Goal: Find contact information: Find contact information

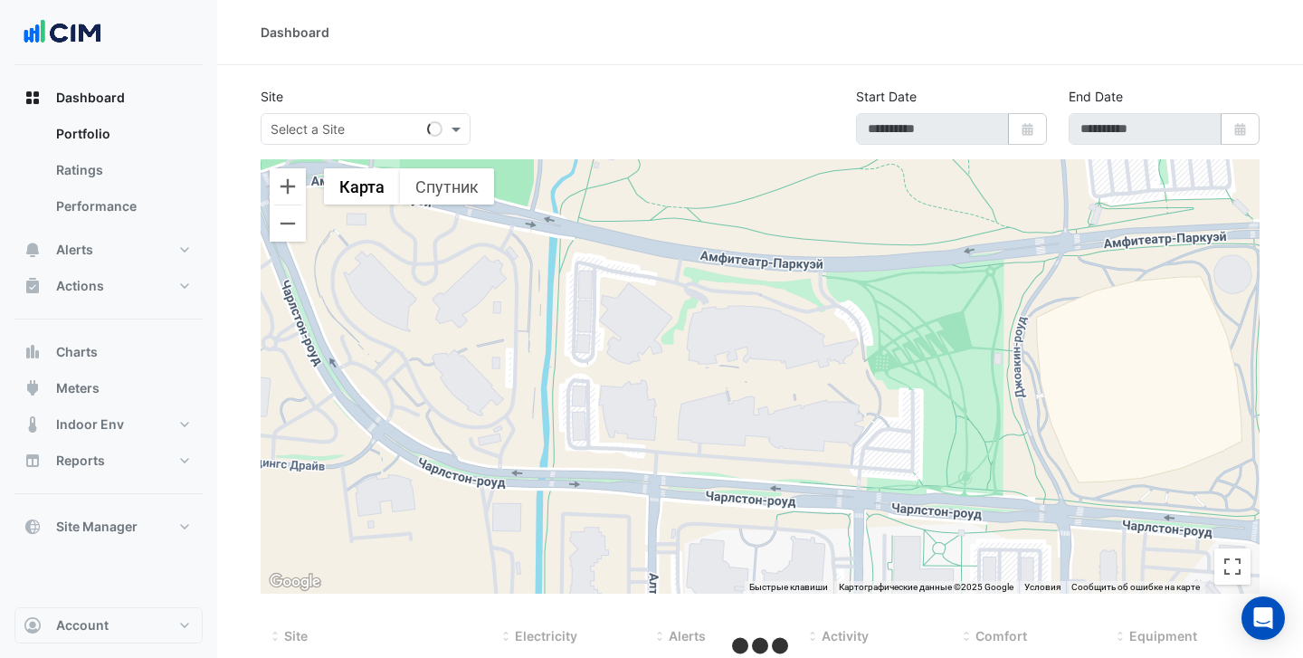
type input "**********"
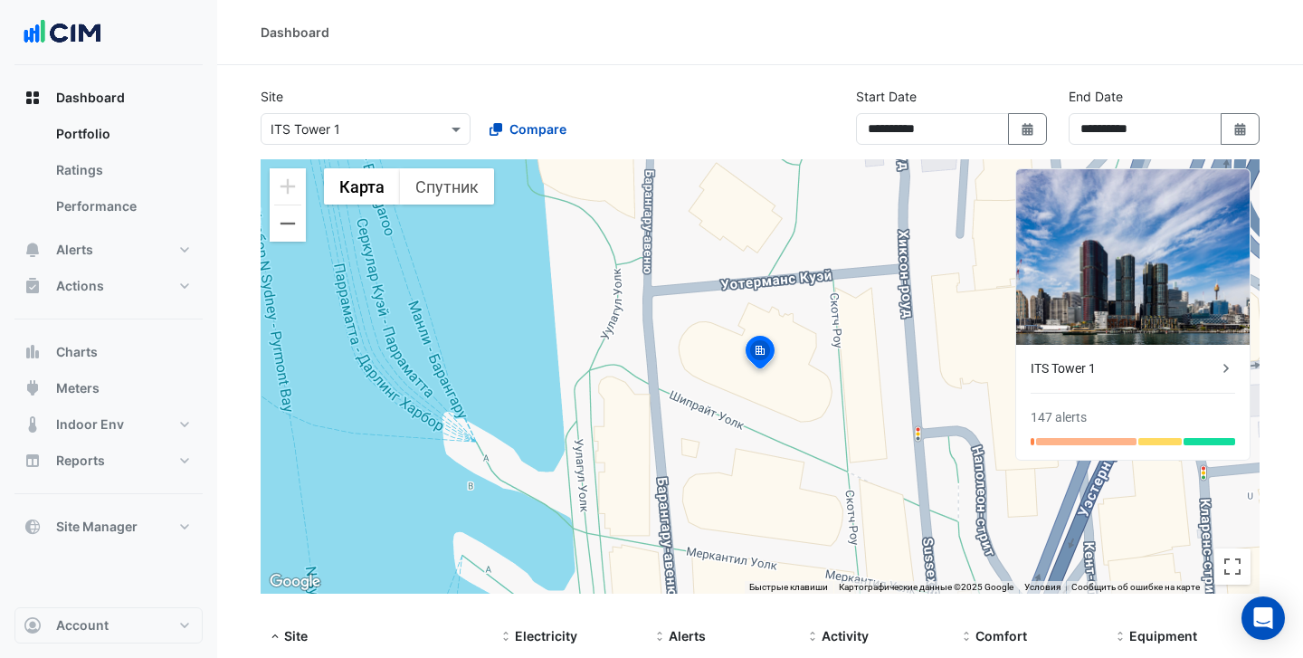
click at [1105, 372] on div "ITS Tower 1" at bounding box center [1124, 368] width 186 height 19
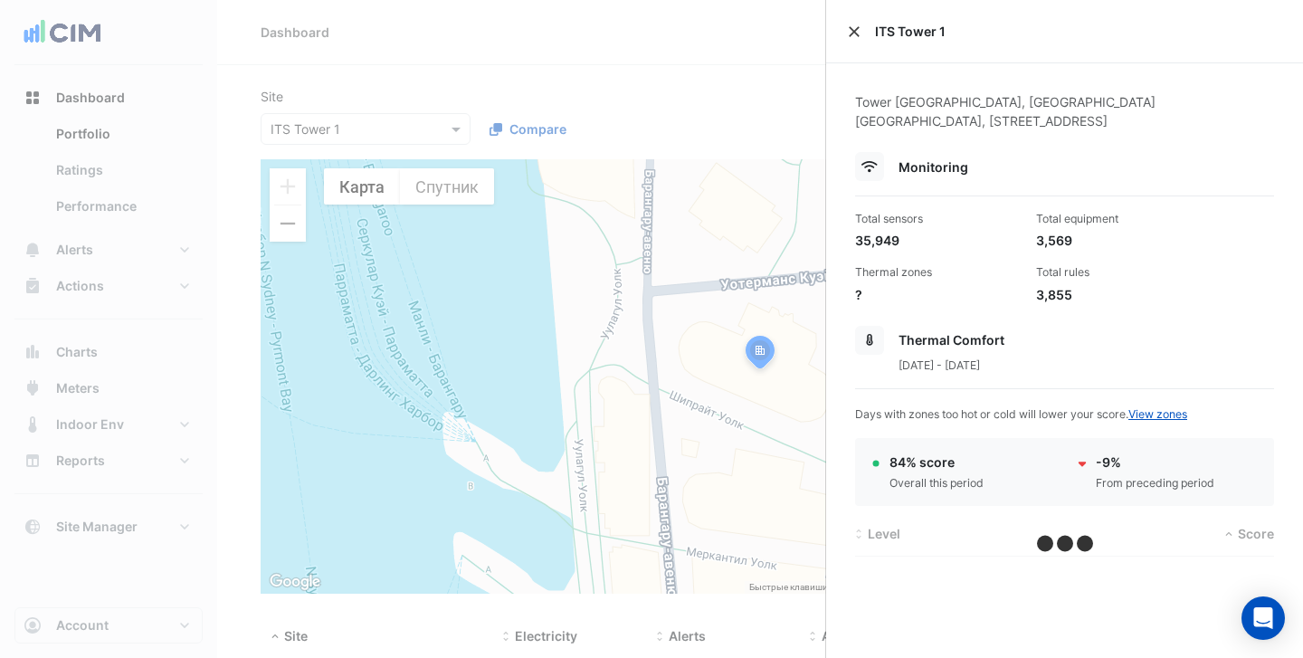
click at [853, 33] on button "Close" at bounding box center [854, 31] width 13 height 13
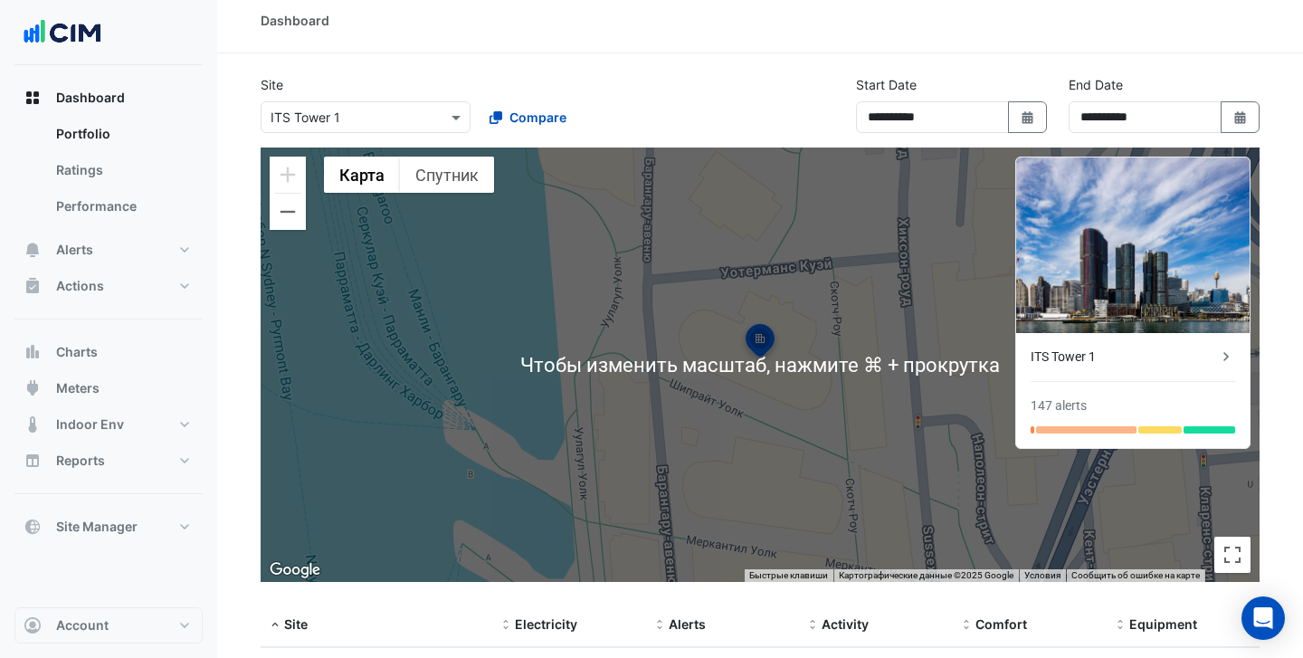
scroll to position [11, 0]
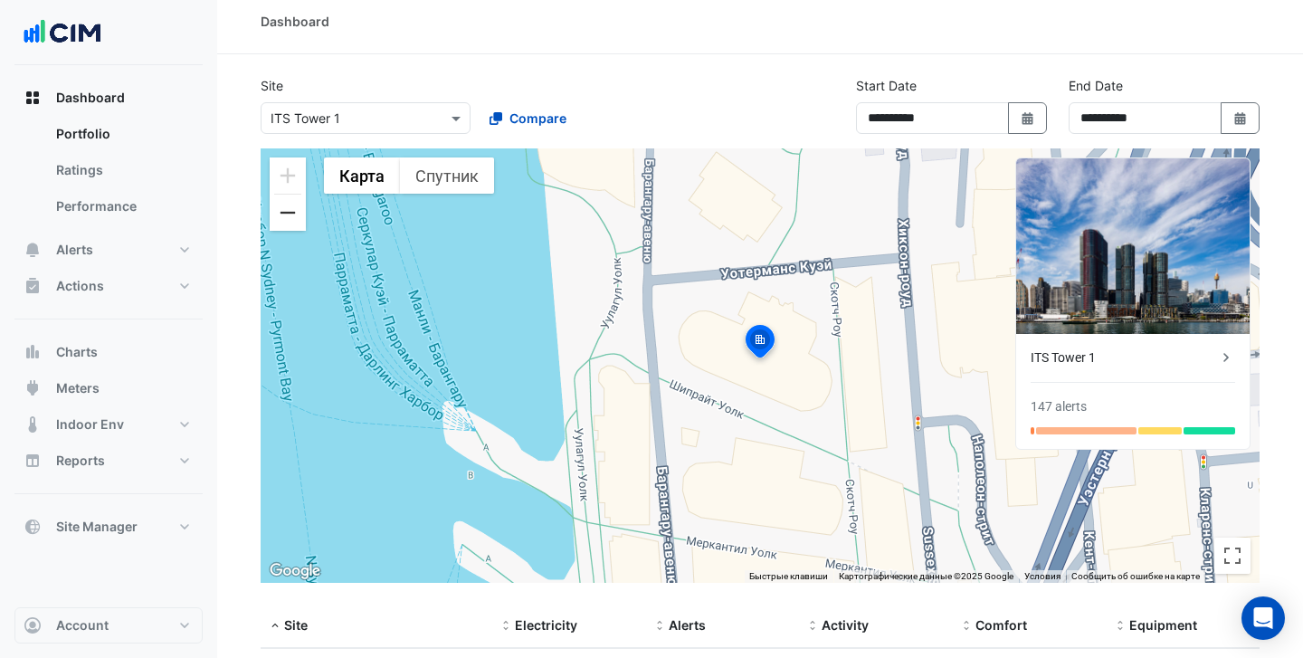
click at [290, 225] on button "Уменьшить" at bounding box center [288, 213] width 36 height 36
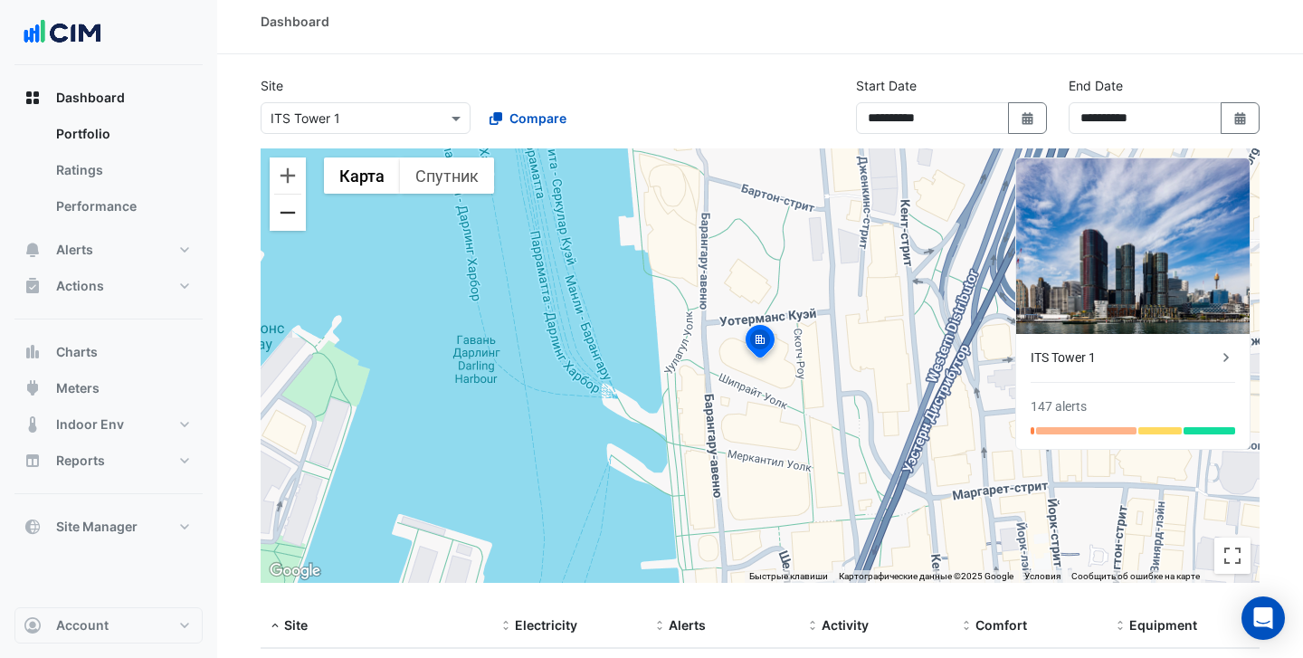
click at [290, 225] on button "Уменьшить" at bounding box center [288, 213] width 36 height 36
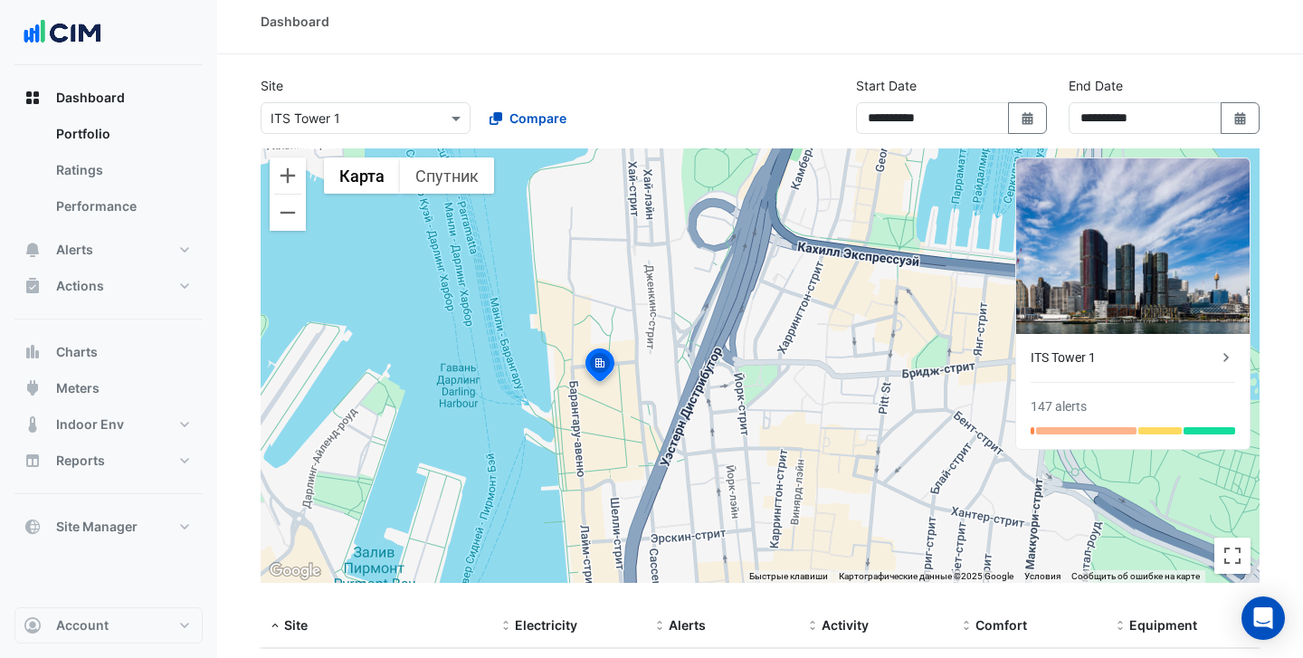
drag, startPoint x: 611, startPoint y: 301, endPoint x: 449, endPoint y: 325, distance: 163.7
click at [449, 325] on div "Чтобы активировать перетаскивание с помощью клавиатуры, нажмите Alt + Ввод. Пос…" at bounding box center [760, 365] width 999 height 434
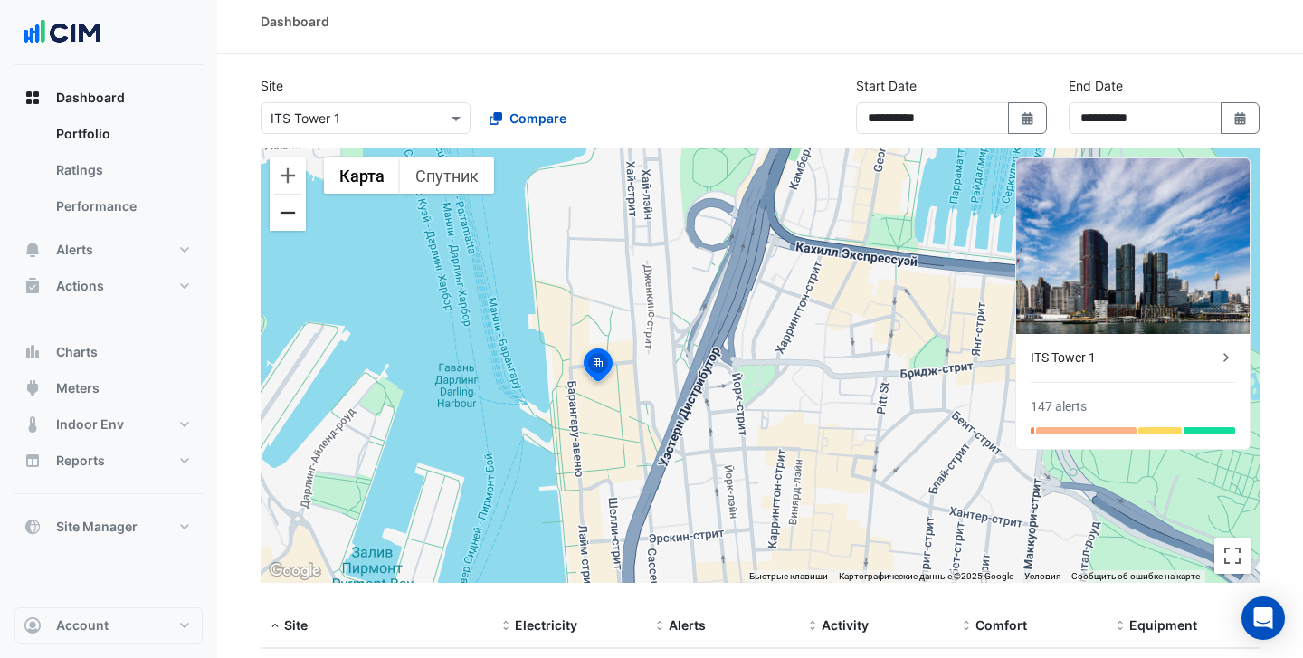
click at [280, 206] on button "Уменьшить" at bounding box center [288, 213] width 36 height 36
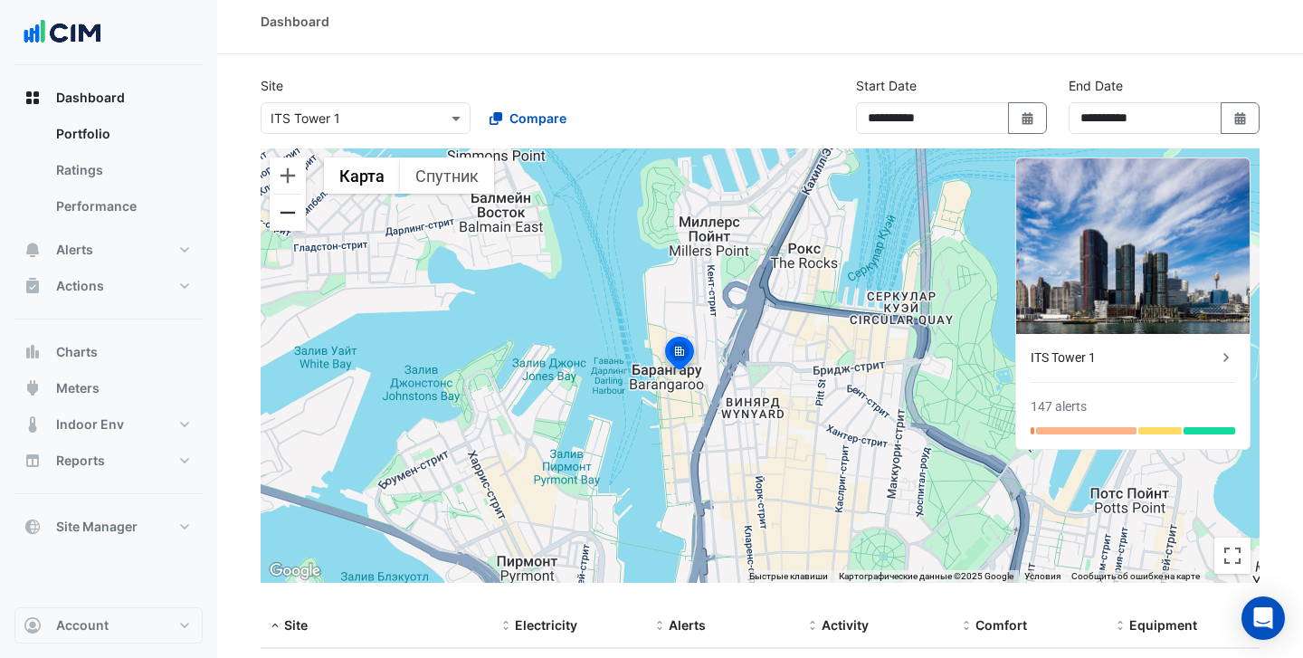
click at [295, 219] on button "Уменьшить" at bounding box center [288, 213] width 36 height 36
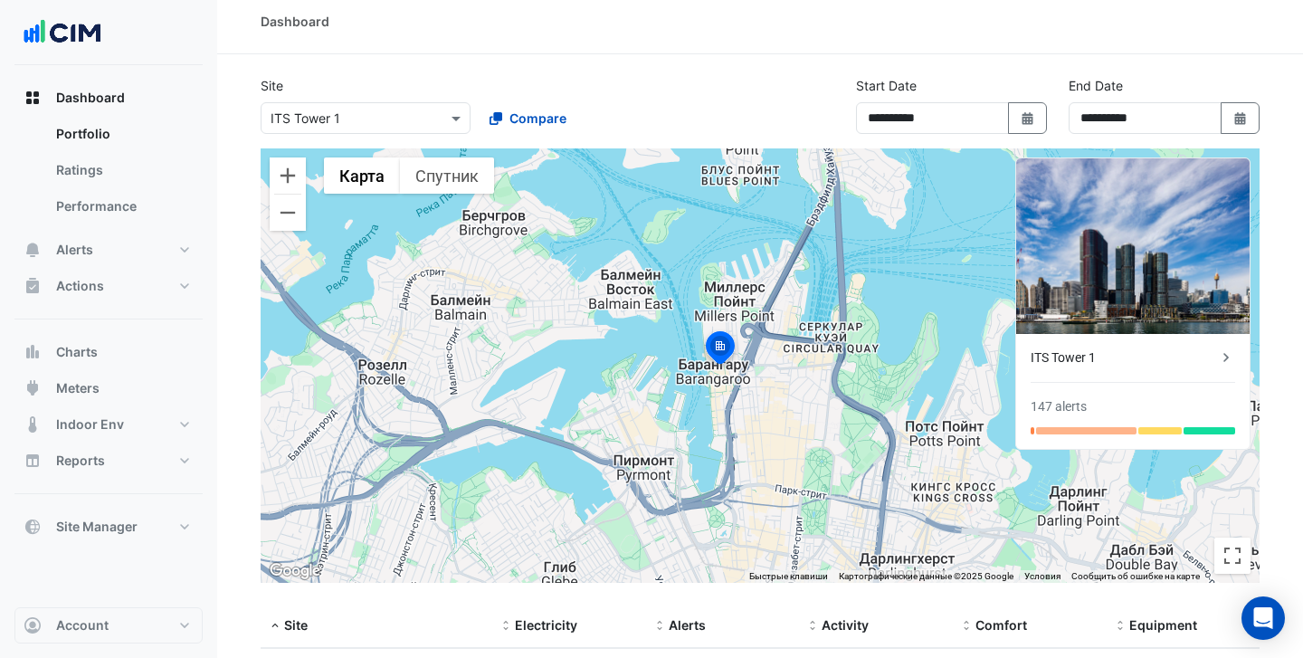
click at [1229, 353] on icon at bounding box center [1226, 357] width 18 height 18
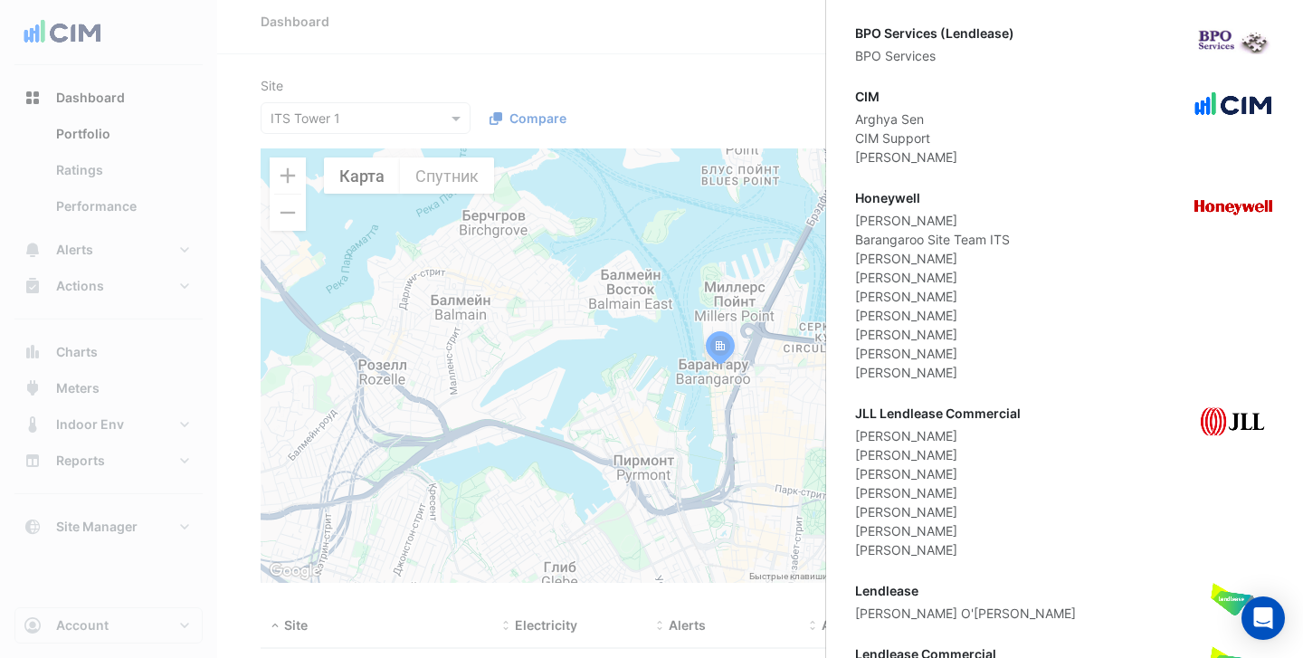
scroll to position [3077, 0]
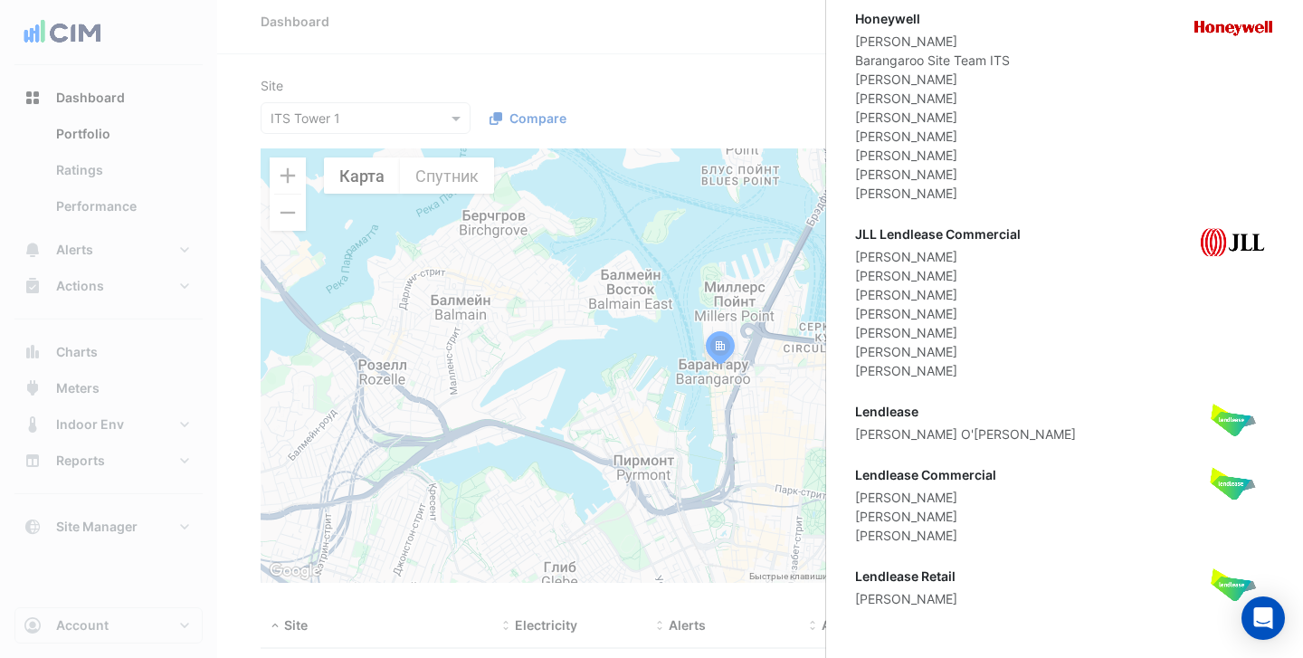
click at [869, 434] on div "[PERSON_NAME] O'[PERSON_NAME]" at bounding box center [965, 433] width 221 height 19
click at [906, 434] on div "[PERSON_NAME] O'[PERSON_NAME]" at bounding box center [965, 433] width 221 height 19
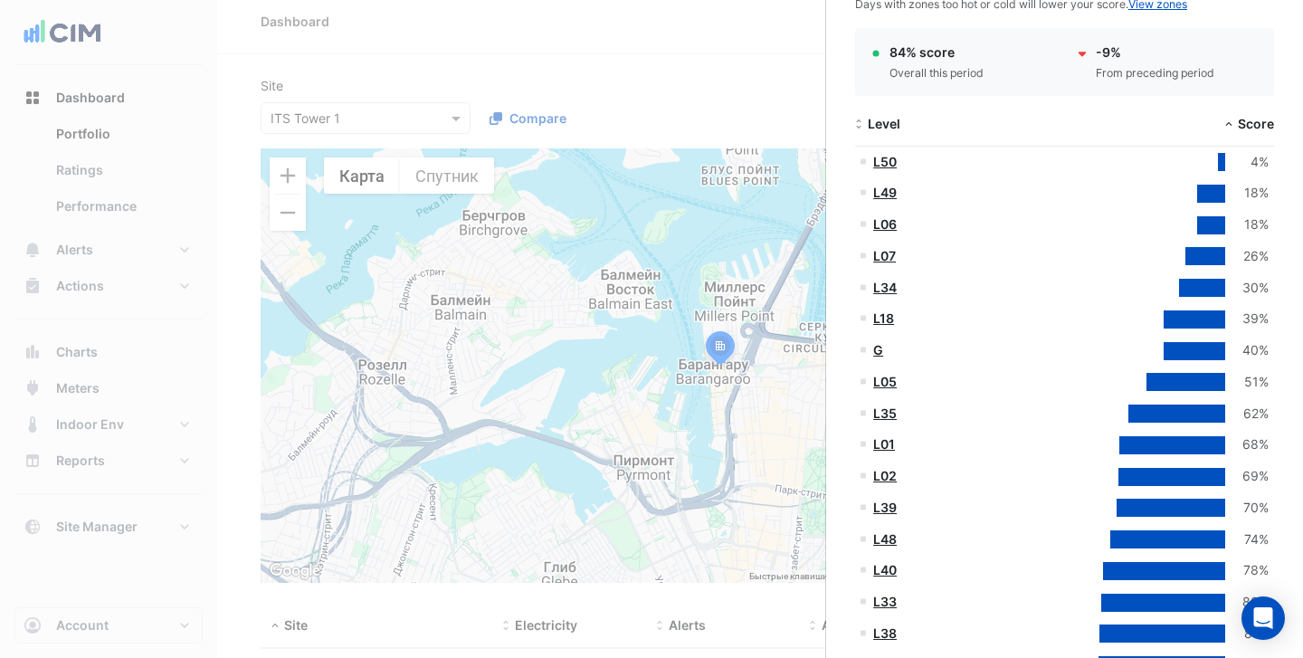
scroll to position [0, 0]
